Goal: Find specific page/section: Find specific page/section

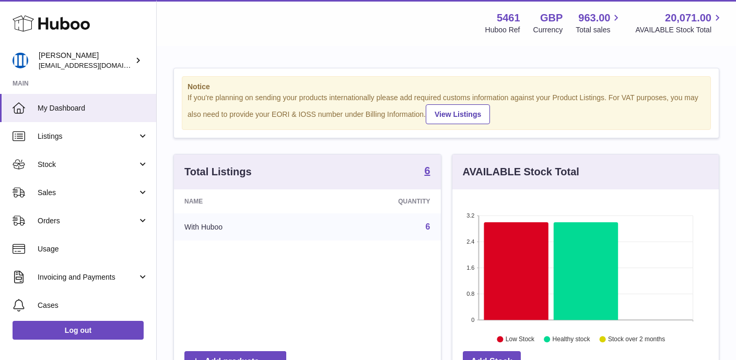
scroll to position [163, 266]
click at [80, 164] on span "Stock" at bounding box center [88, 165] width 100 height 10
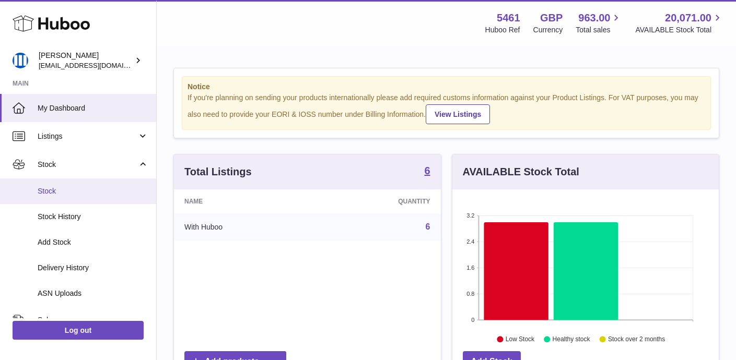
click at [75, 196] on link "Stock" at bounding box center [78, 192] width 156 height 26
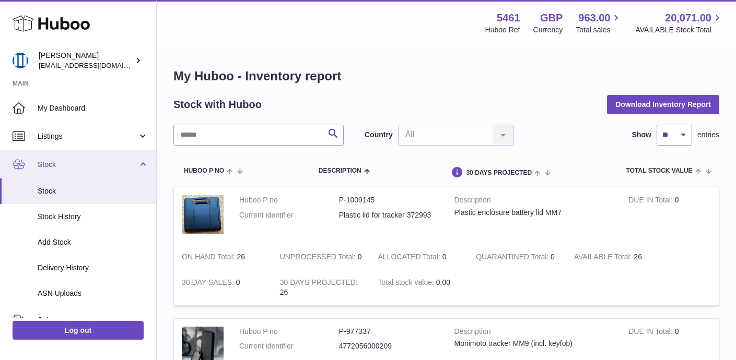
click at [141, 166] on link "Stock" at bounding box center [78, 164] width 156 height 28
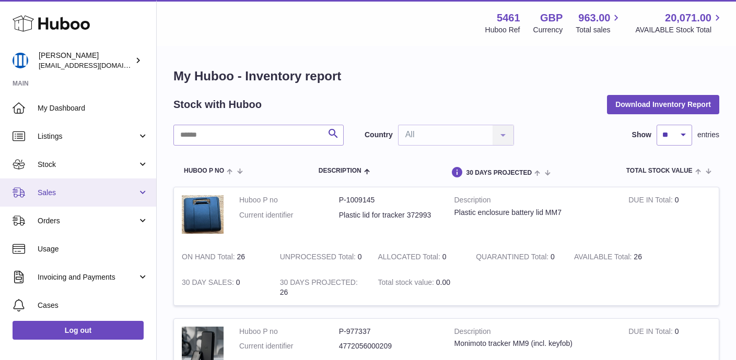
click at [81, 197] on span "Sales" at bounding box center [88, 193] width 100 height 10
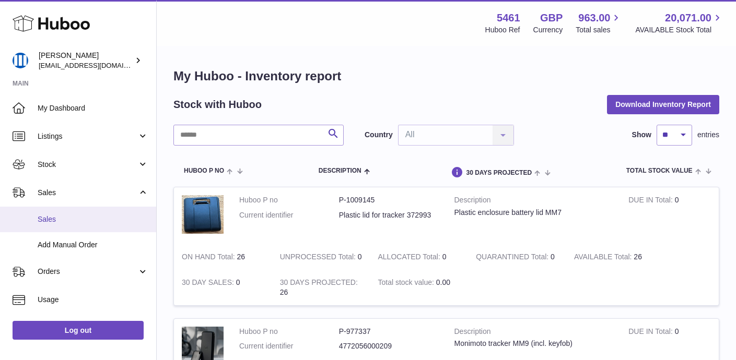
click at [70, 219] on span "Sales" at bounding box center [93, 220] width 111 height 10
